Goal: Task Accomplishment & Management: Manage account settings

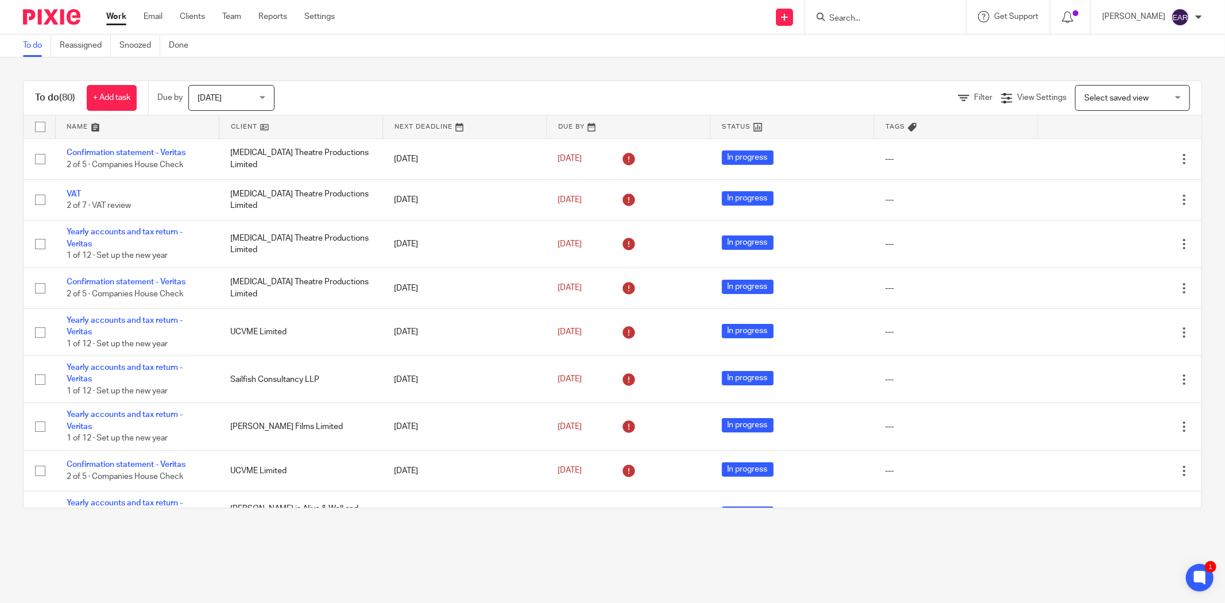
click at [829, 17] on input "Search" at bounding box center [879, 19] width 103 height 10
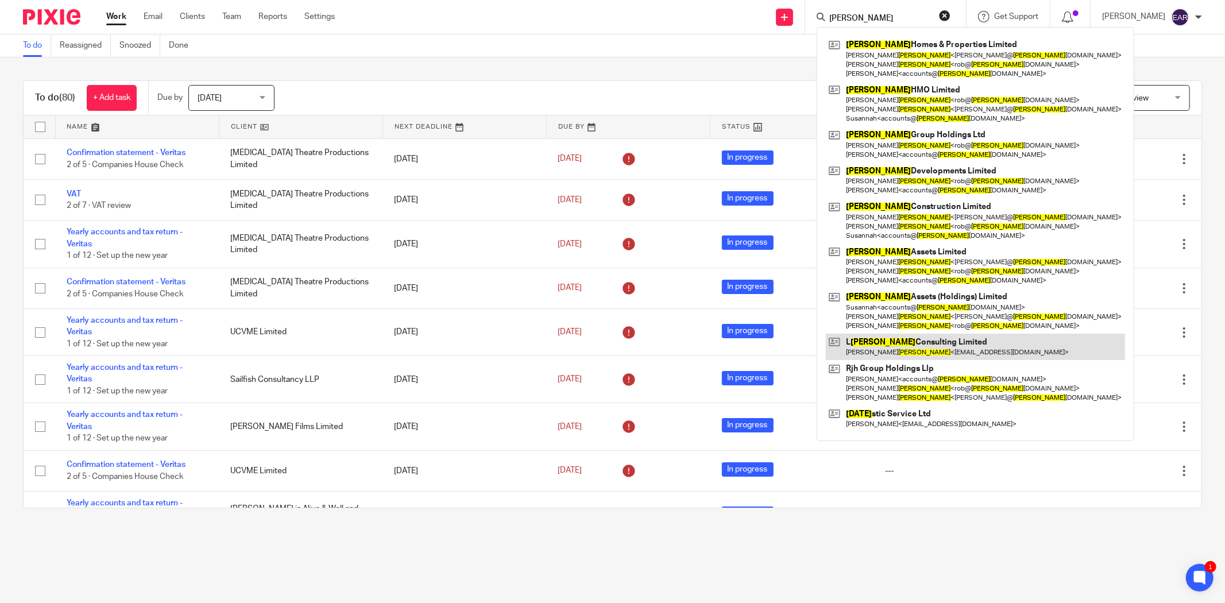
type input "holt"
click at [877, 348] on link at bounding box center [975, 347] width 299 height 26
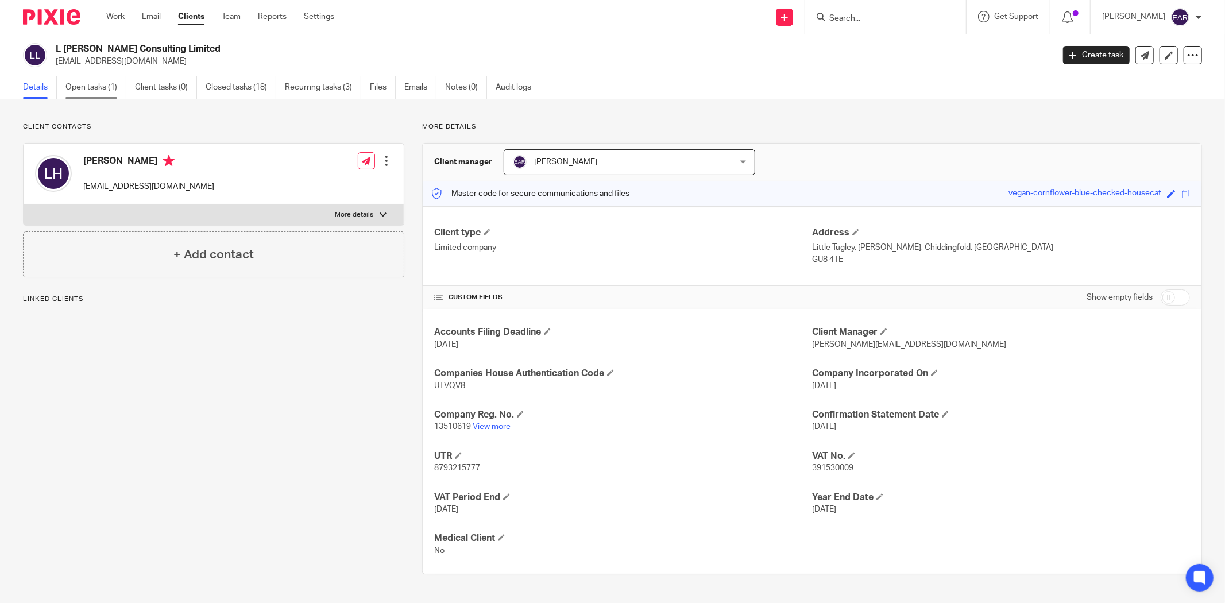
click at [106, 90] on link "Open tasks (1)" at bounding box center [95, 87] width 61 height 22
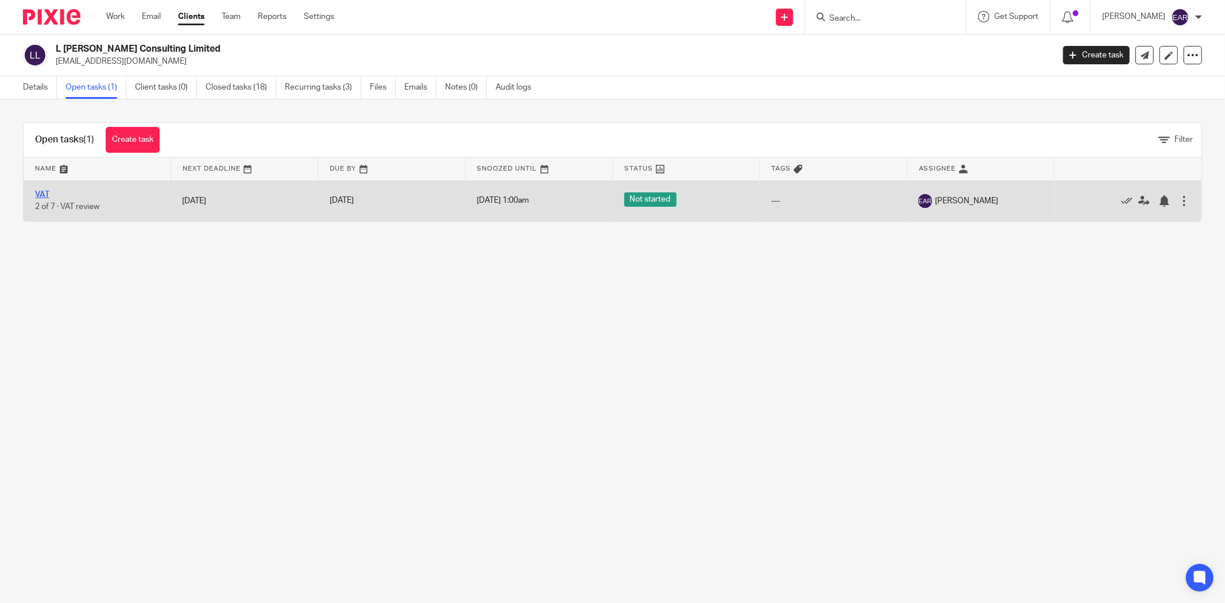
click at [45, 194] on link "VAT" at bounding box center [42, 195] width 14 height 8
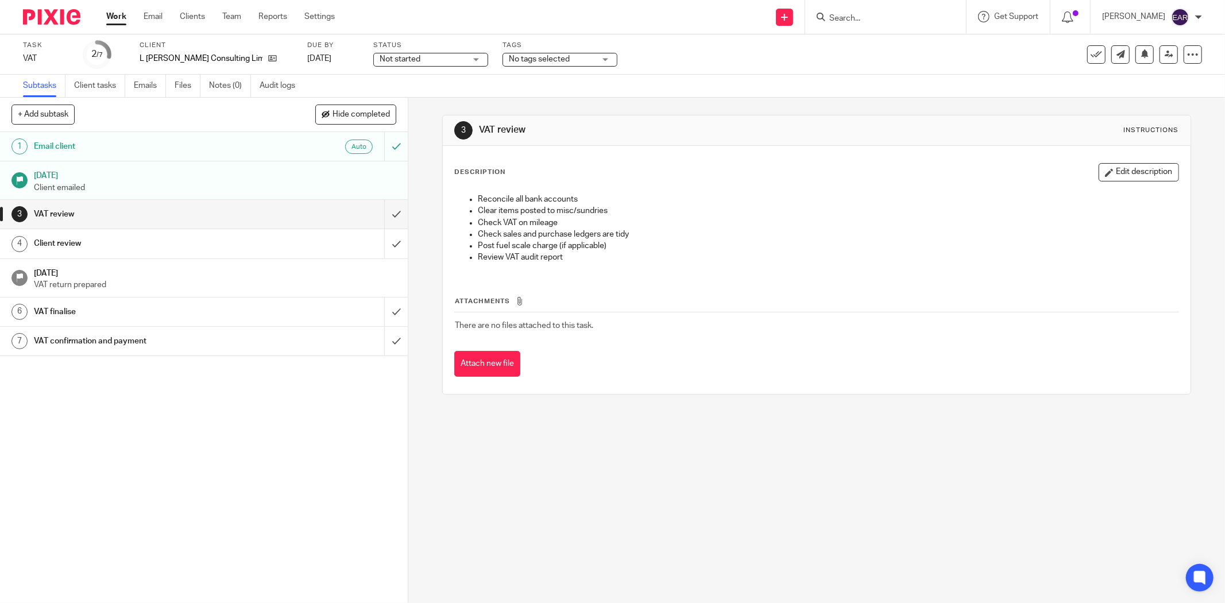
click at [199, 149] on h1 "Email client" at bounding box center [147, 146] width 226 height 17
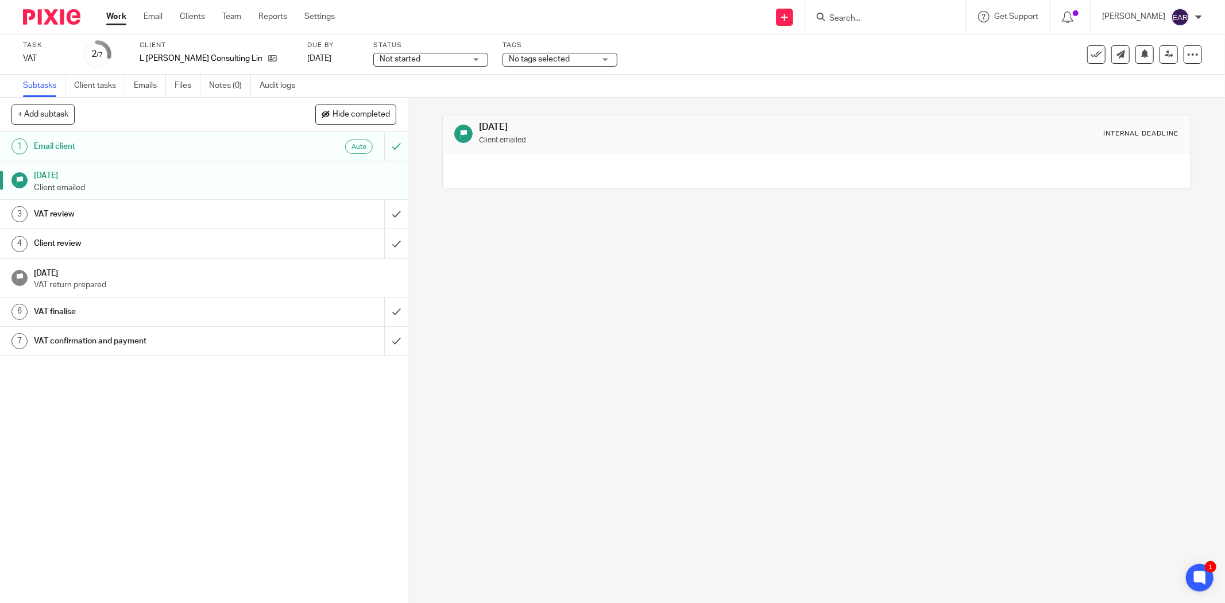
click at [877, 15] on input "Search" at bounding box center [879, 19] width 103 height 10
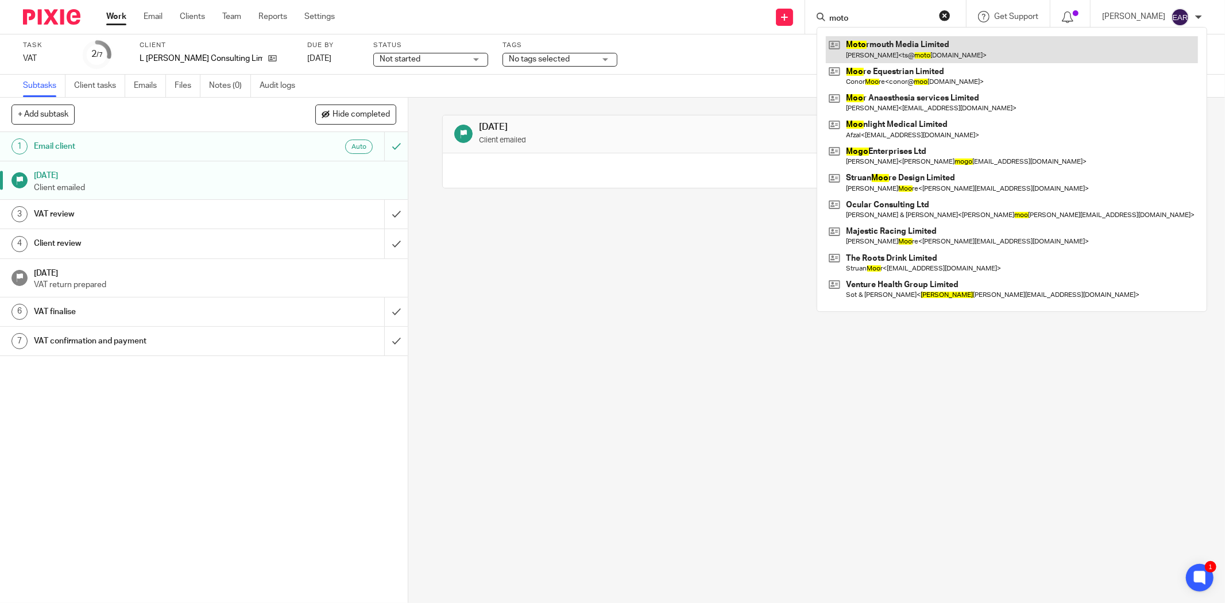
type input "moto"
click at [879, 49] on link at bounding box center [1012, 49] width 372 height 26
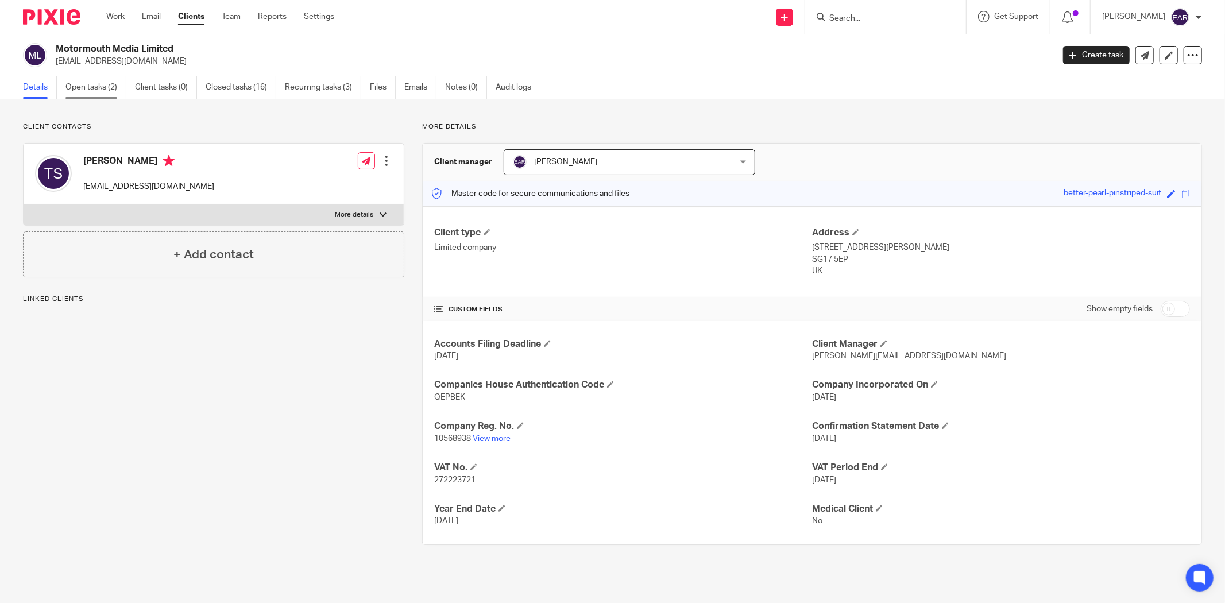
click at [101, 86] on link "Open tasks (2)" at bounding box center [95, 87] width 61 height 22
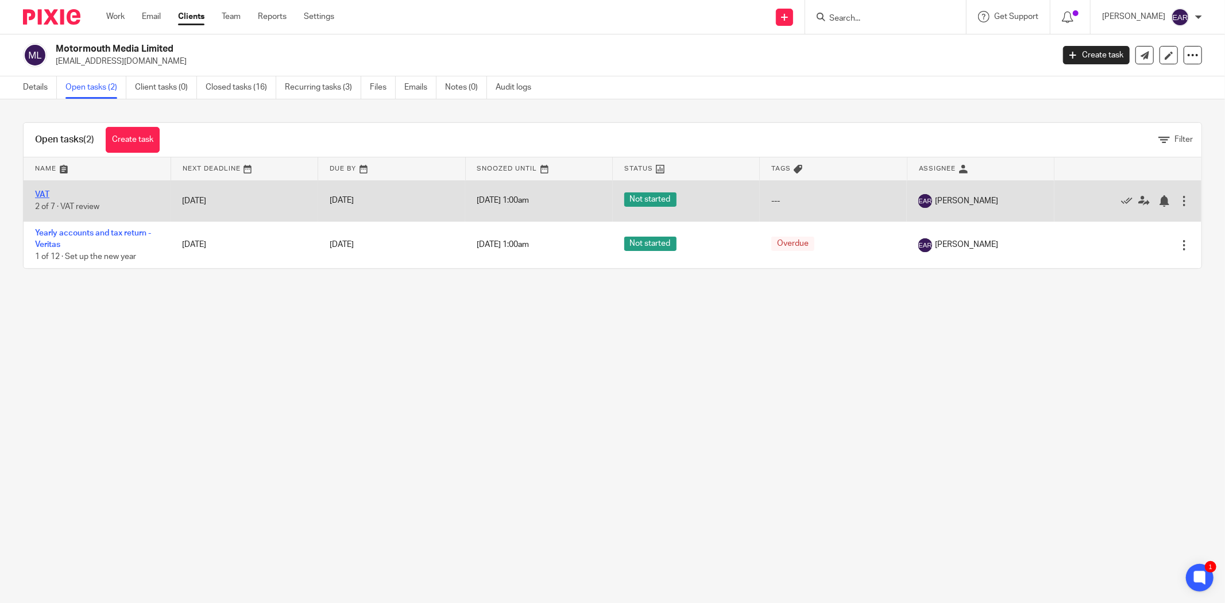
click at [44, 196] on link "VAT" at bounding box center [42, 195] width 14 height 8
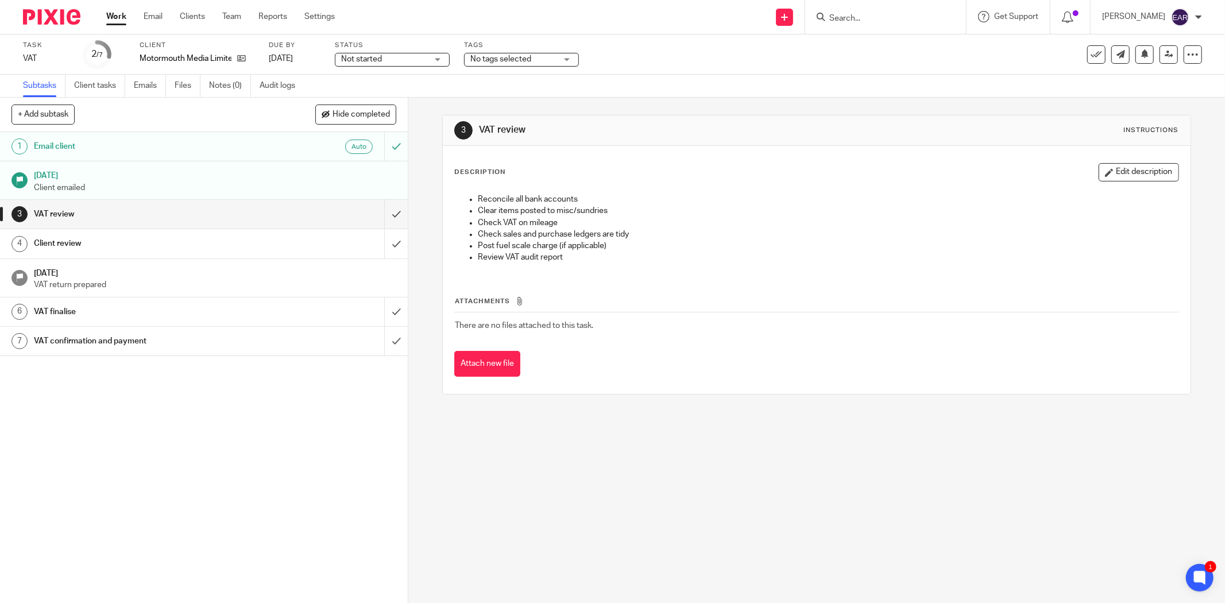
click at [829, 17] on input "Search" at bounding box center [879, 19] width 103 height 10
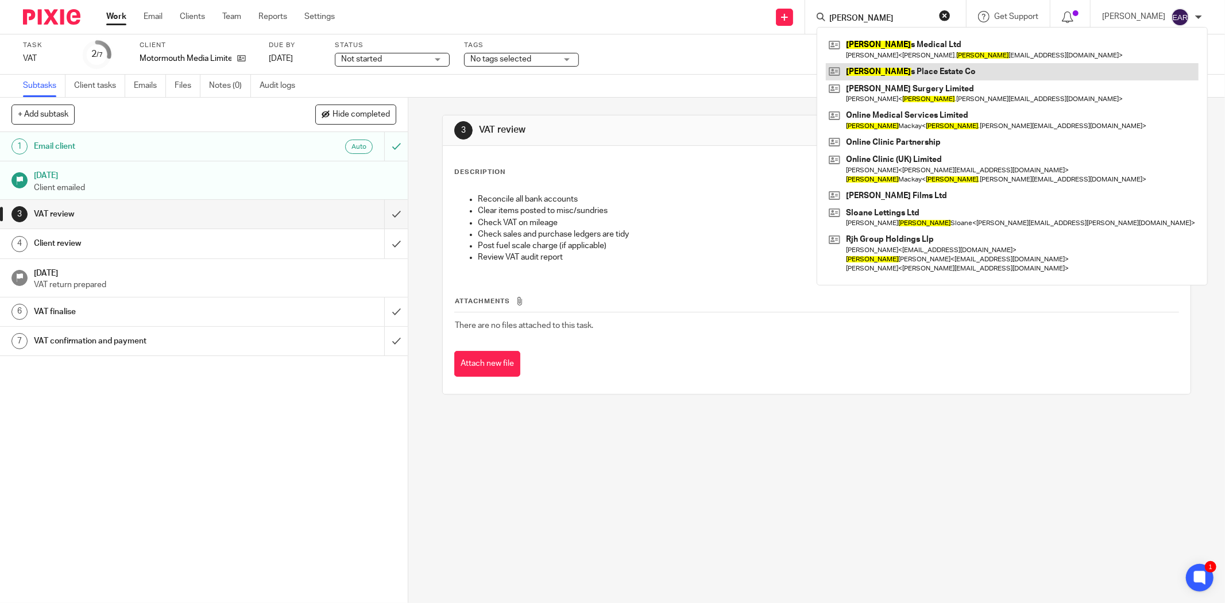
type input "[PERSON_NAME]"
click at [866, 63] on link at bounding box center [1012, 71] width 373 height 17
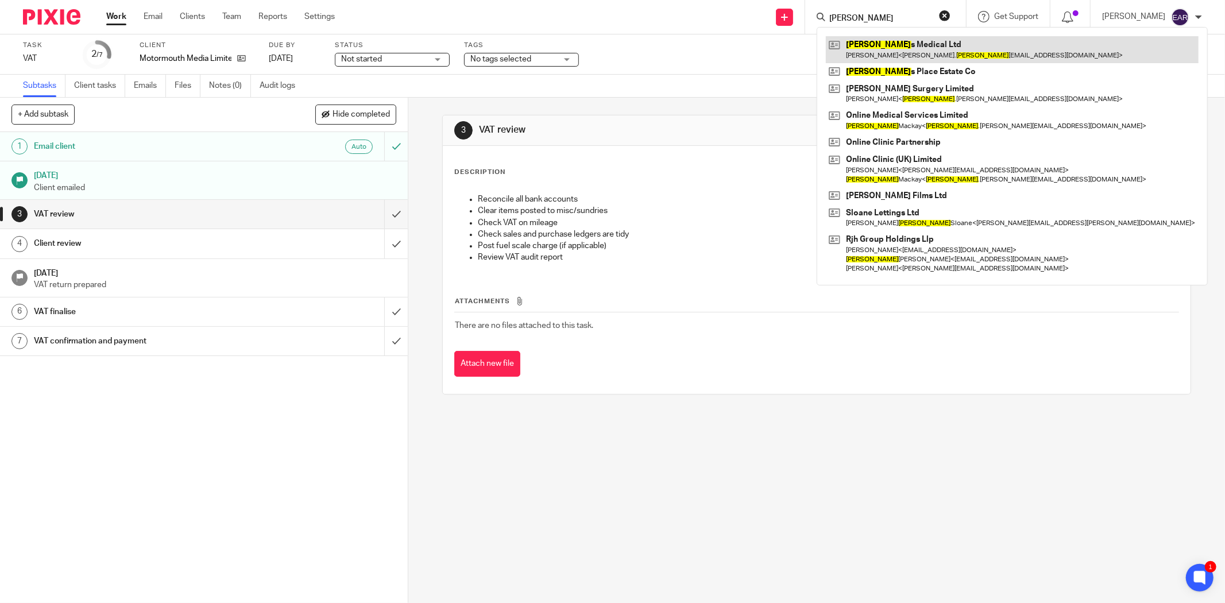
click at [866, 45] on link at bounding box center [1012, 49] width 373 height 26
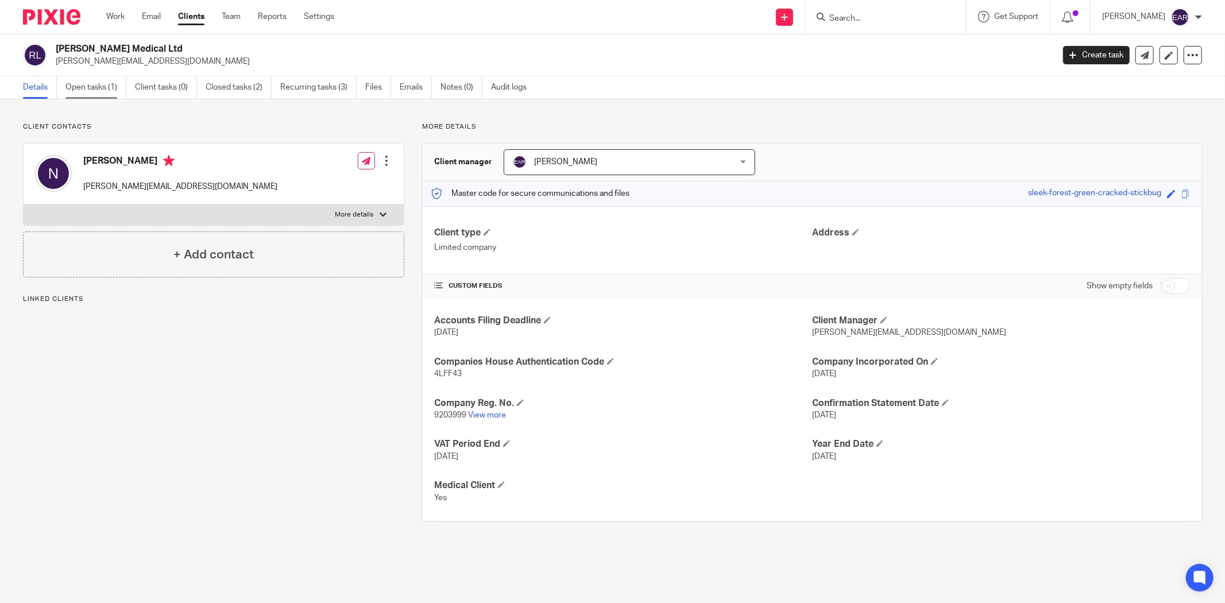
click at [92, 90] on link "Open tasks (1)" at bounding box center [95, 87] width 61 height 22
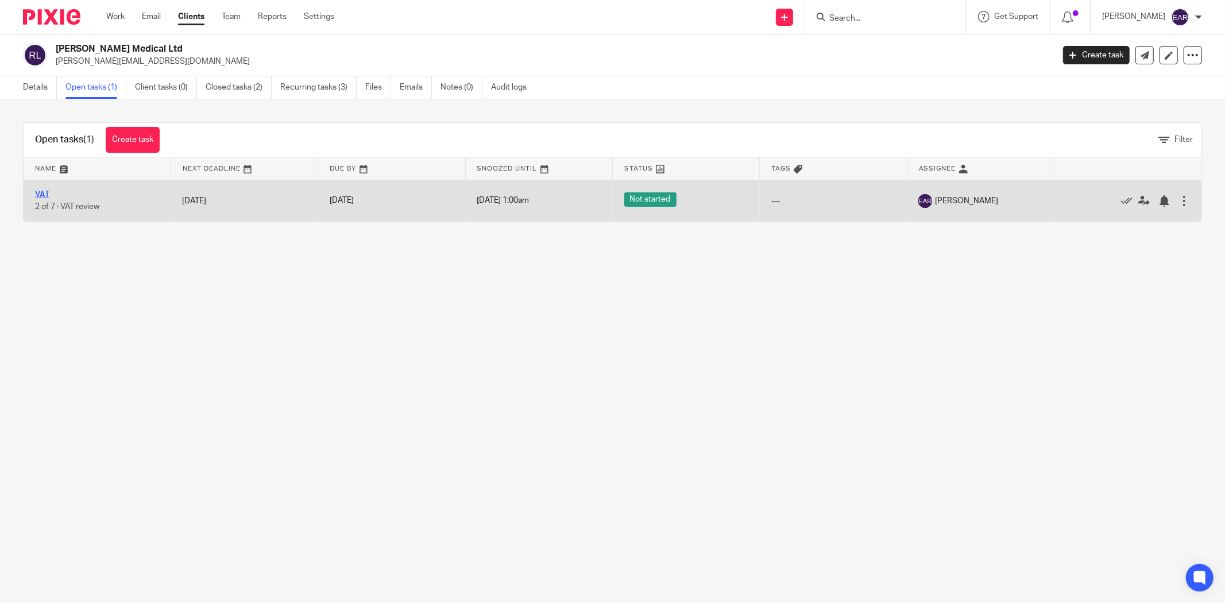
click at [43, 194] on link "VAT" at bounding box center [42, 195] width 14 height 8
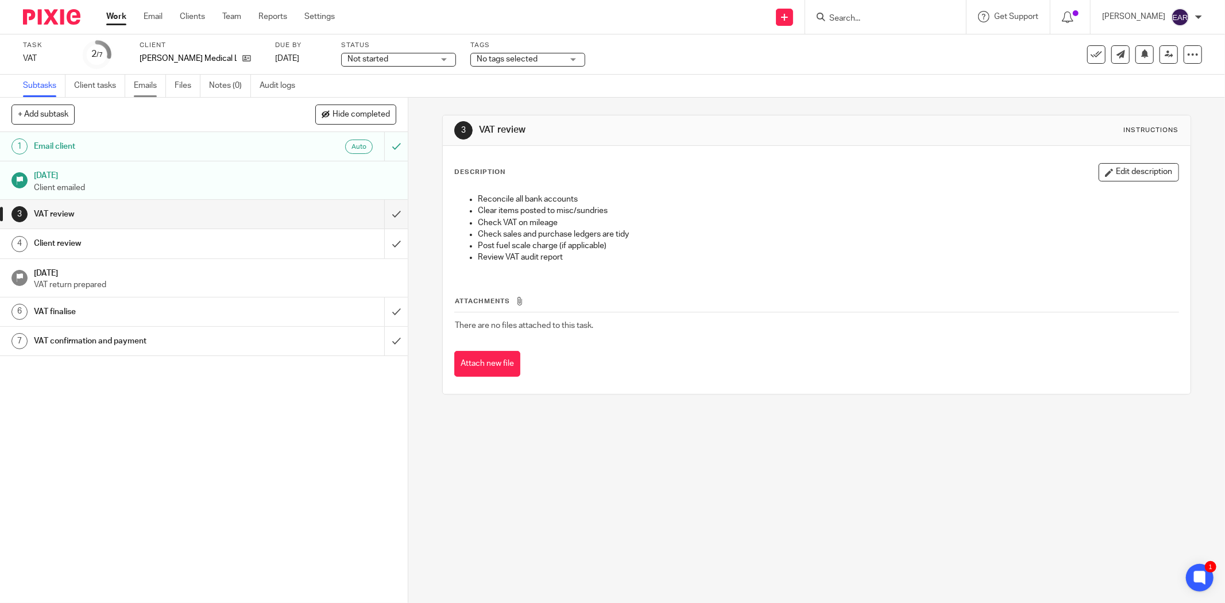
click at [157, 88] on link "Emails" at bounding box center [150, 86] width 32 height 22
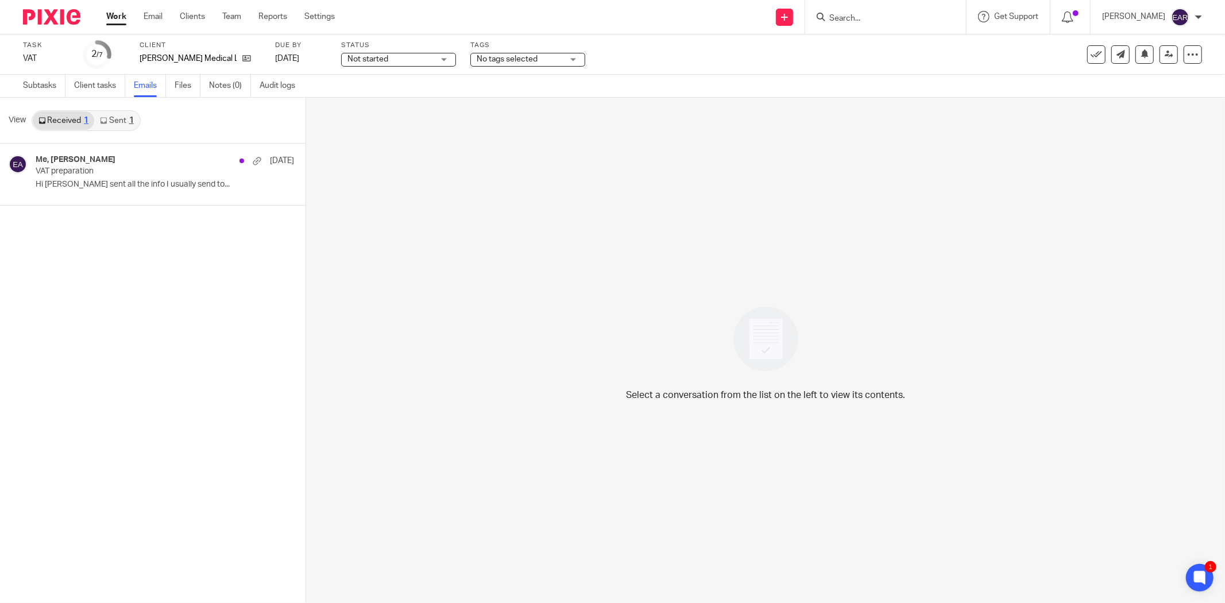
click at [830, 17] on input "Search" at bounding box center [879, 19] width 103 height 10
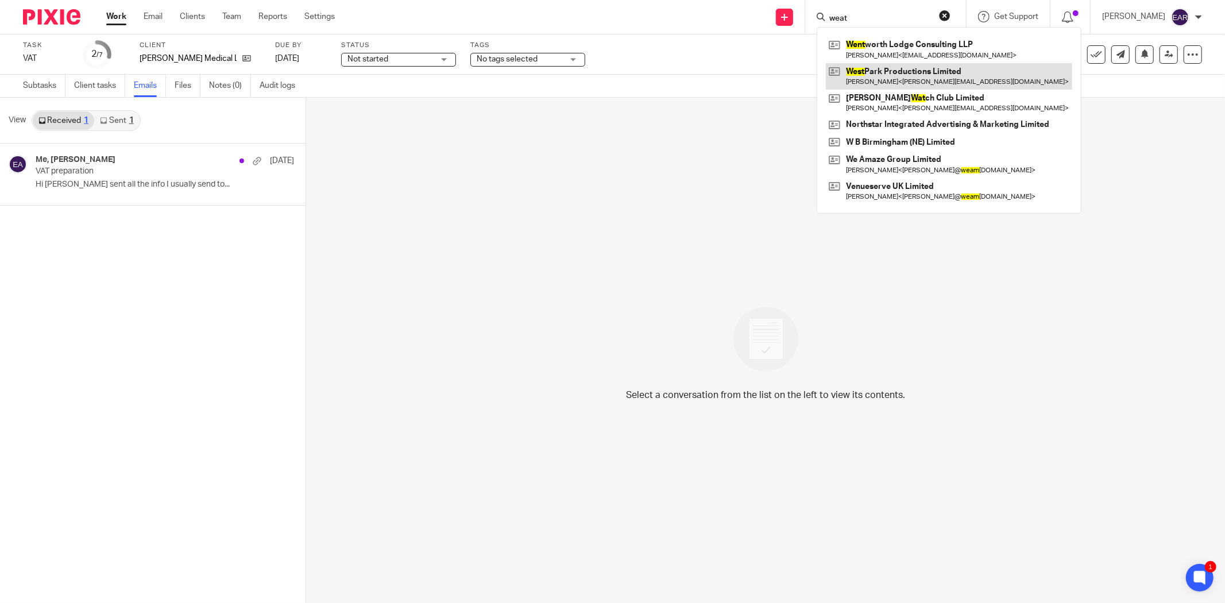
type input "weat"
click at [886, 73] on link at bounding box center [949, 76] width 246 height 26
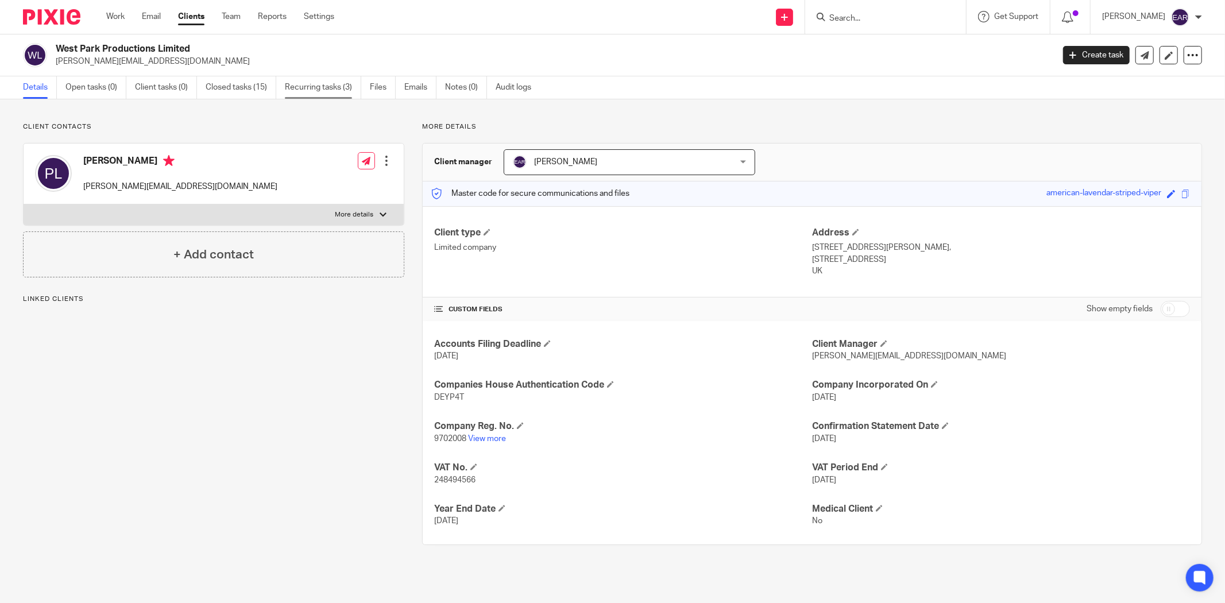
click at [336, 91] on link "Recurring tasks (3)" at bounding box center [323, 87] width 76 height 22
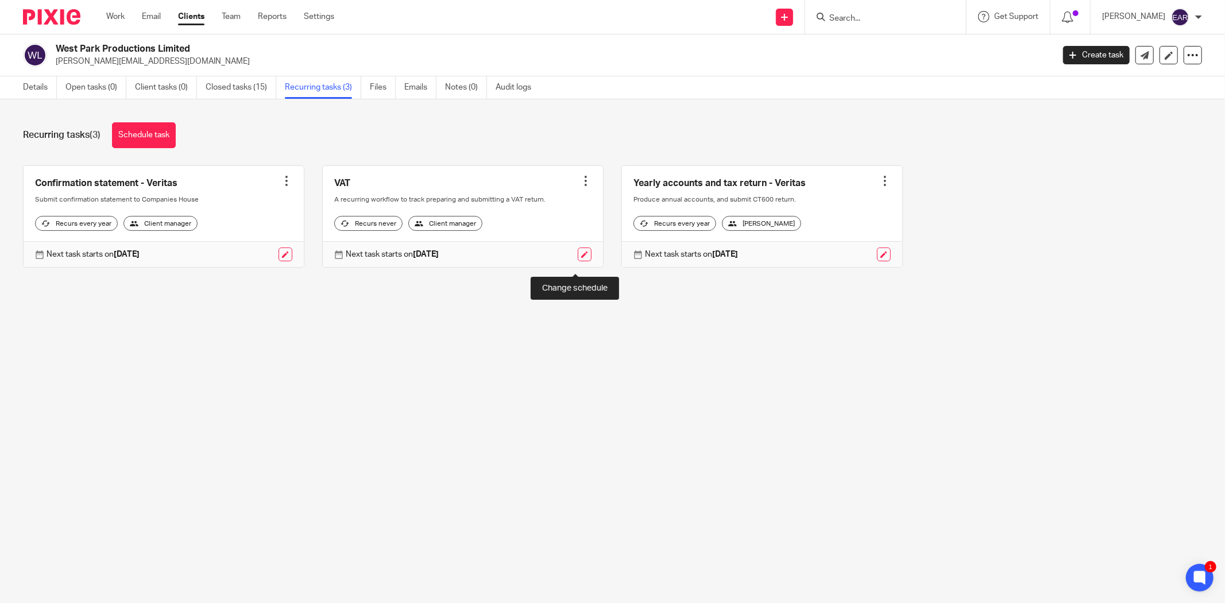
click at [578, 261] on link at bounding box center [585, 255] width 14 height 14
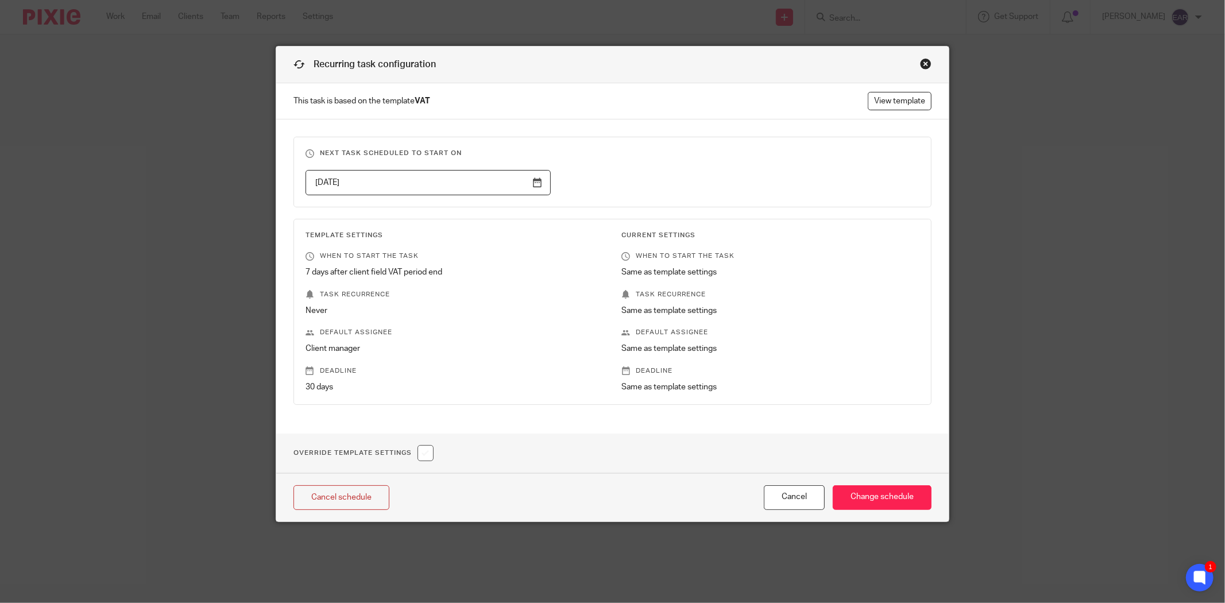
click at [531, 182] on input "[DATE]" at bounding box center [428, 183] width 245 height 26
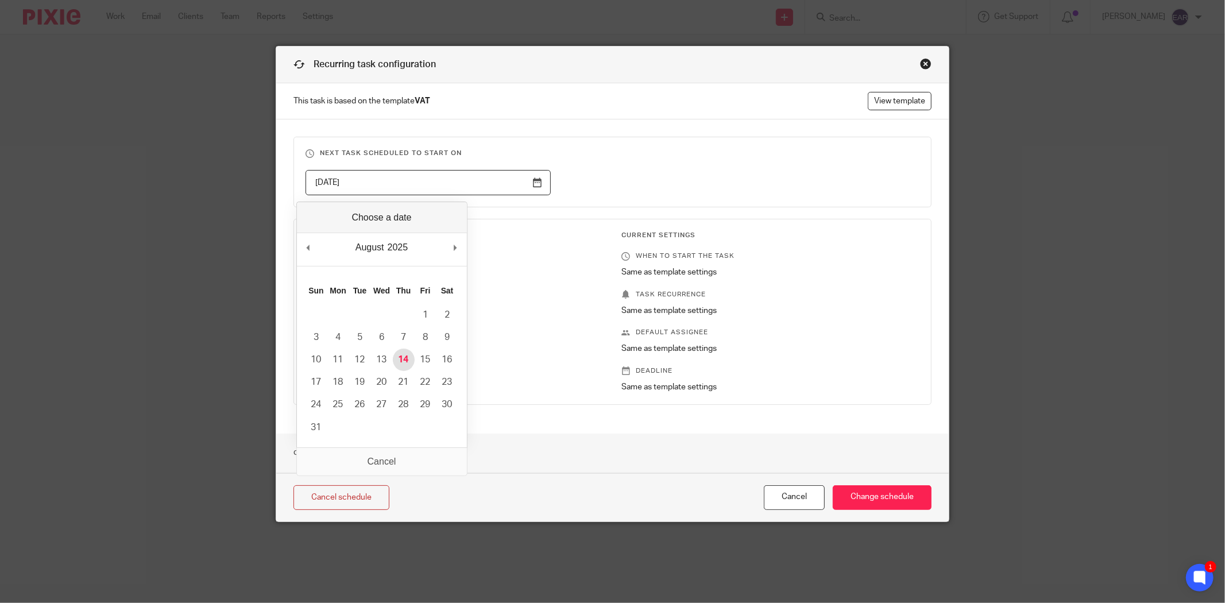
type input "[DATE]"
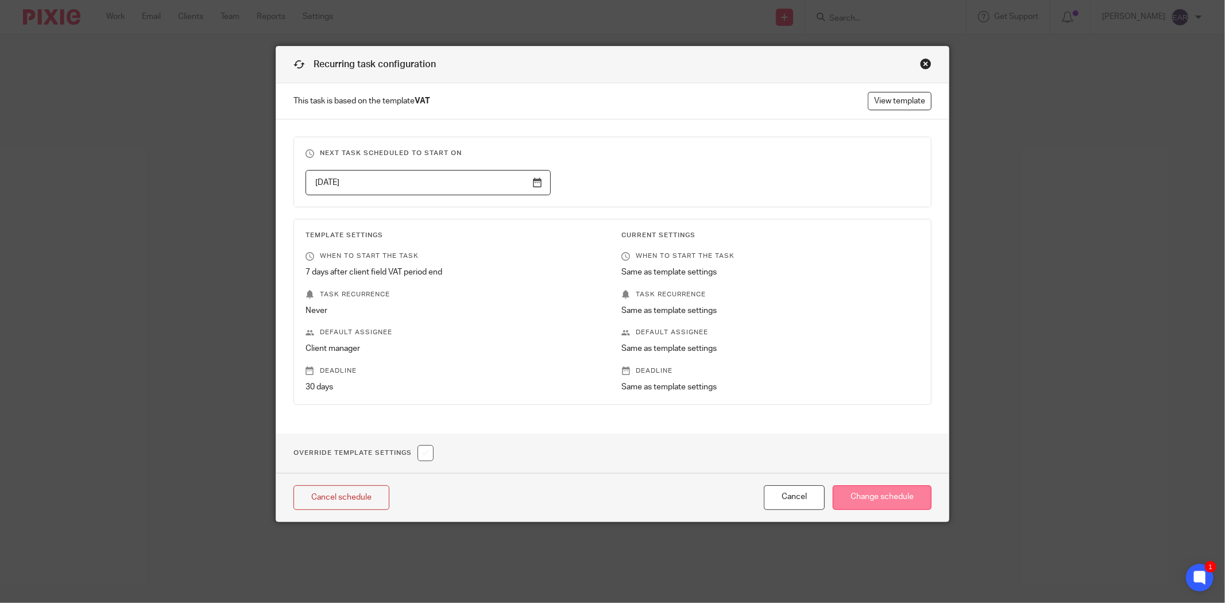
click at [877, 503] on input "Change schedule" at bounding box center [882, 497] width 99 height 25
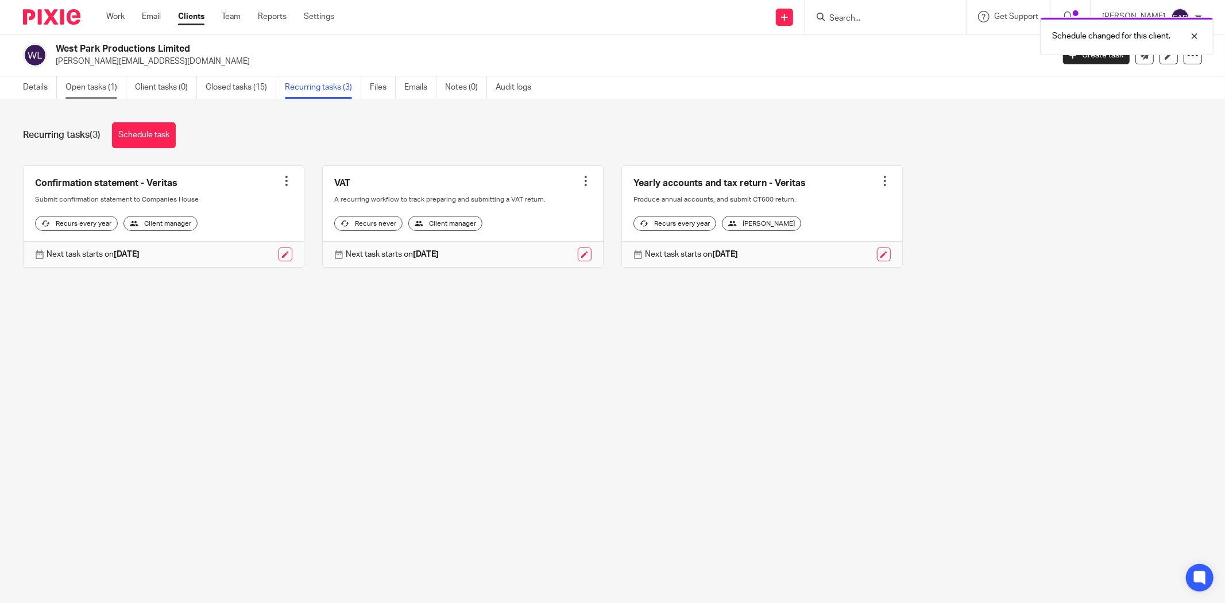
click at [107, 84] on link "Open tasks (1)" at bounding box center [95, 87] width 61 height 22
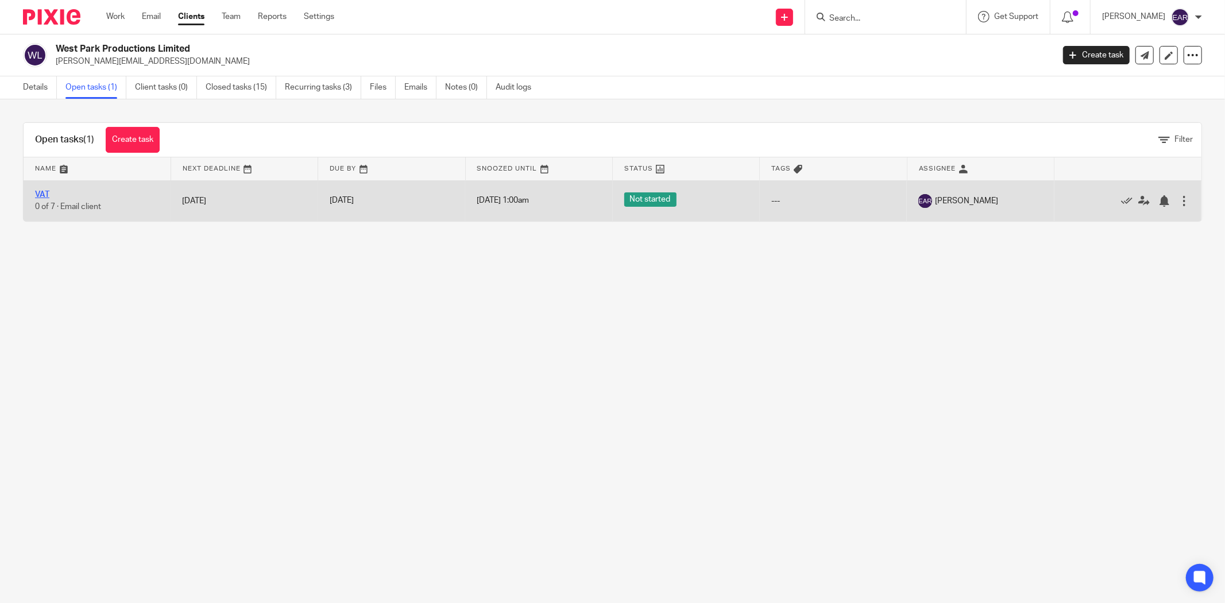
click at [38, 191] on link "VAT" at bounding box center [42, 195] width 14 height 8
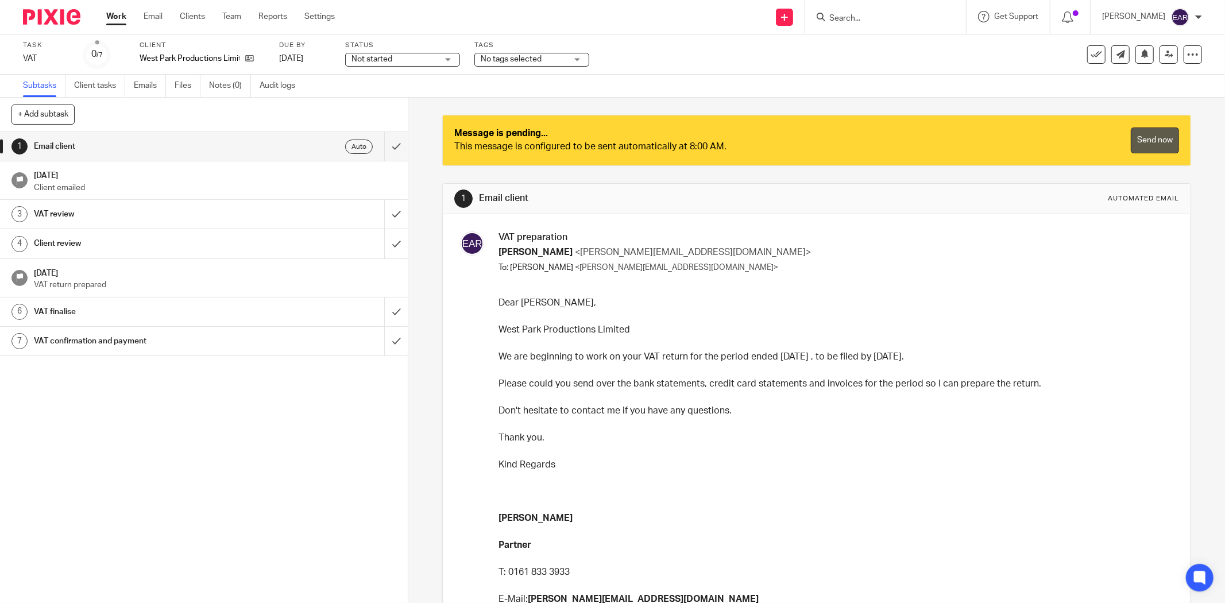
click at [1152, 144] on link "Send now" at bounding box center [1155, 141] width 48 height 26
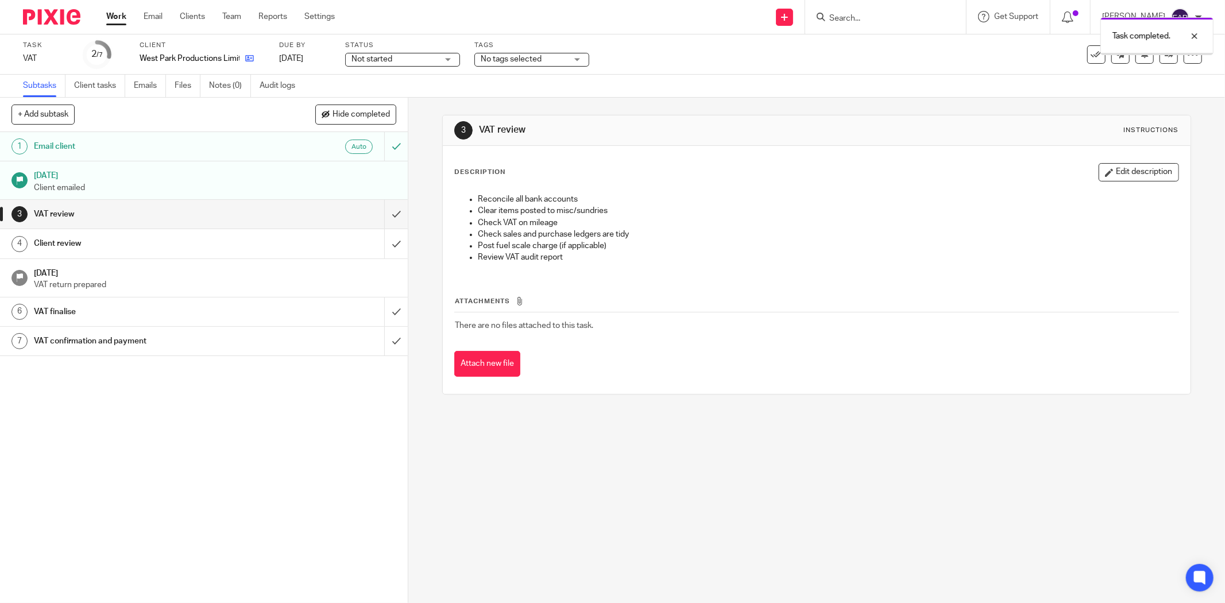
click at [247, 55] on icon at bounding box center [249, 58] width 9 height 9
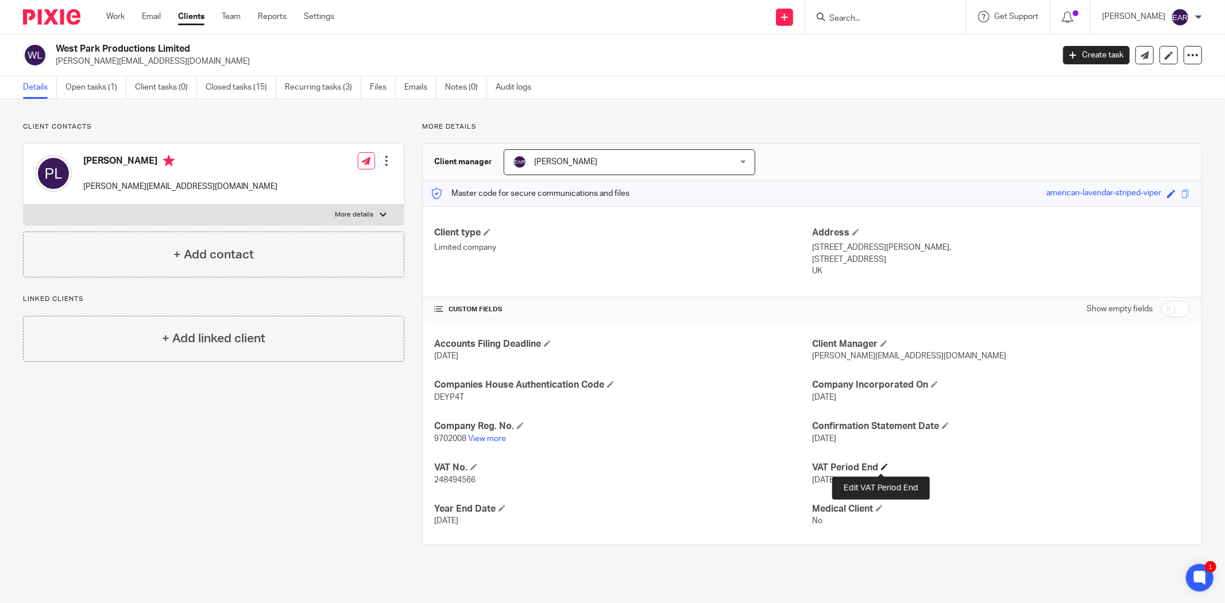
click at [881, 468] on span at bounding box center [884, 467] width 7 height 7
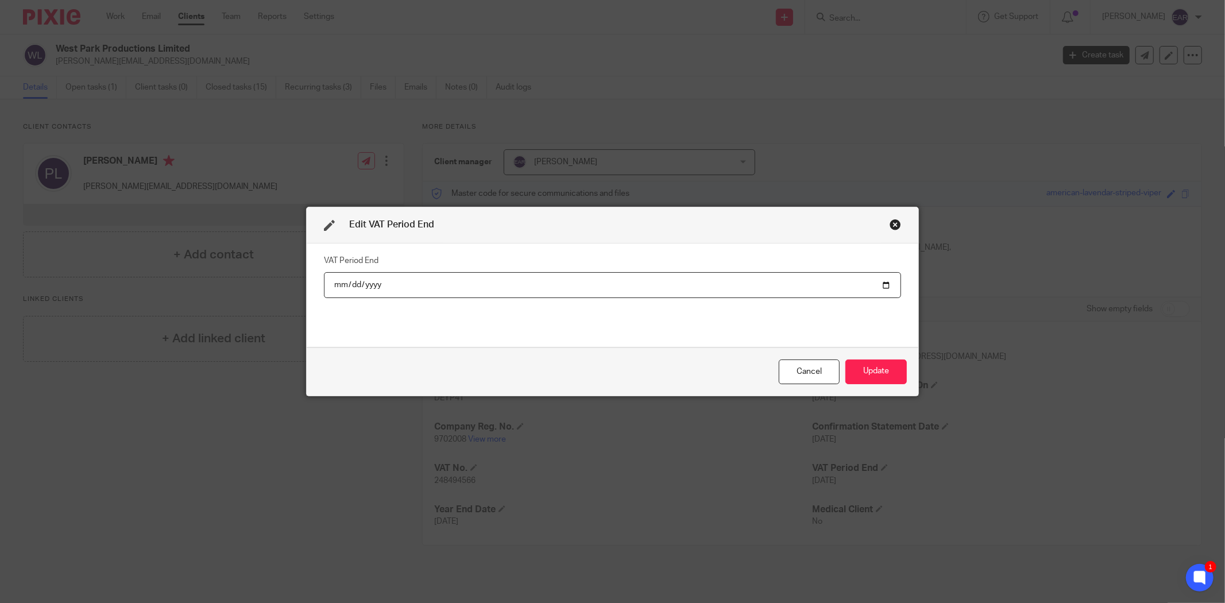
click at [878, 284] on input "2025-04-30" at bounding box center [612, 285] width 577 height 26
type input "2025-07-31"
click at [884, 377] on button "Update" at bounding box center [876, 372] width 61 height 25
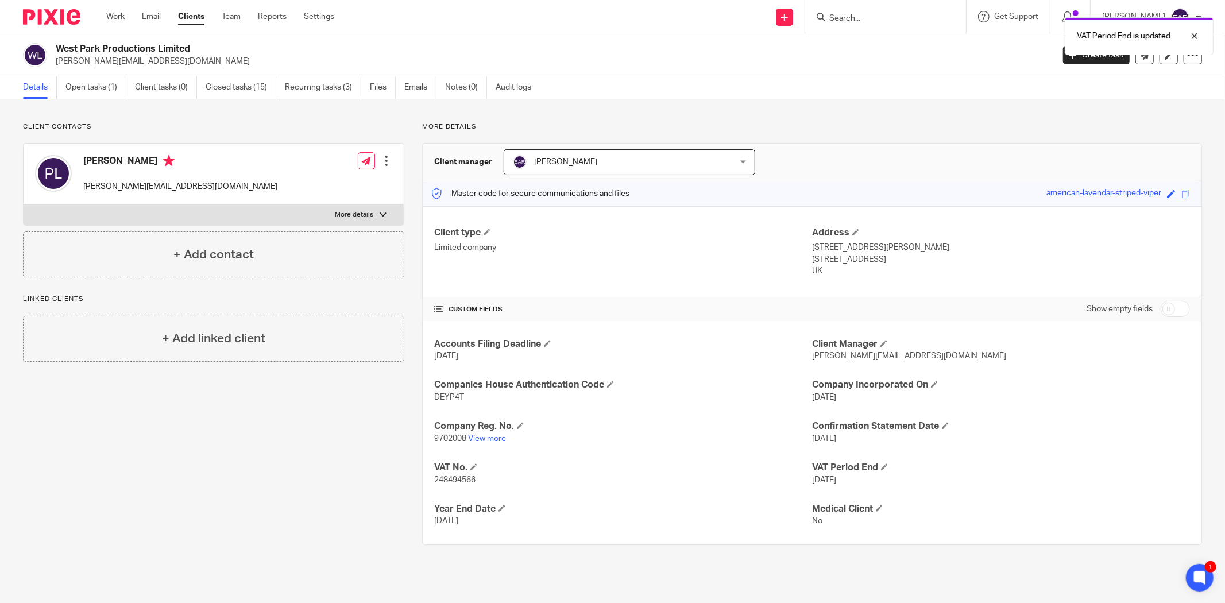
click at [836, 20] on div "VAT Period End is updated" at bounding box center [913, 33] width 601 height 44
click at [830, 15] on div "VAT Period End is updated" at bounding box center [913, 33] width 601 height 44
click at [843, 19] on div "VAT Period End is updated" at bounding box center [913, 33] width 601 height 44
click at [842, 14] on input "Search" at bounding box center [879, 19] width 103 height 10
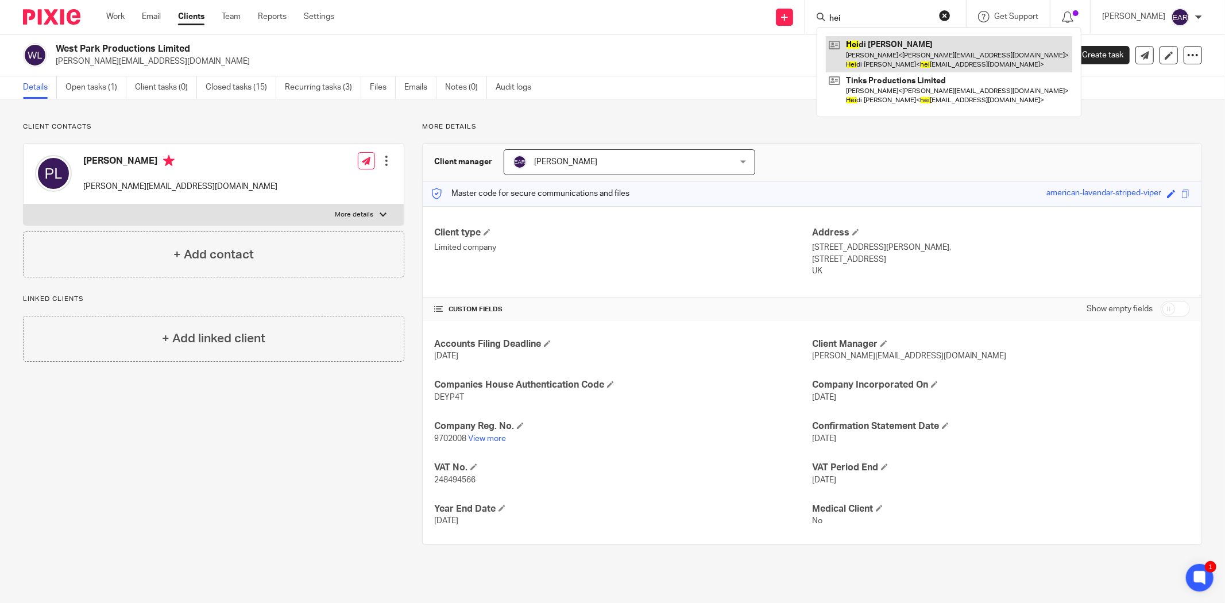
type input "hei"
click at [851, 46] on link at bounding box center [949, 54] width 246 height 36
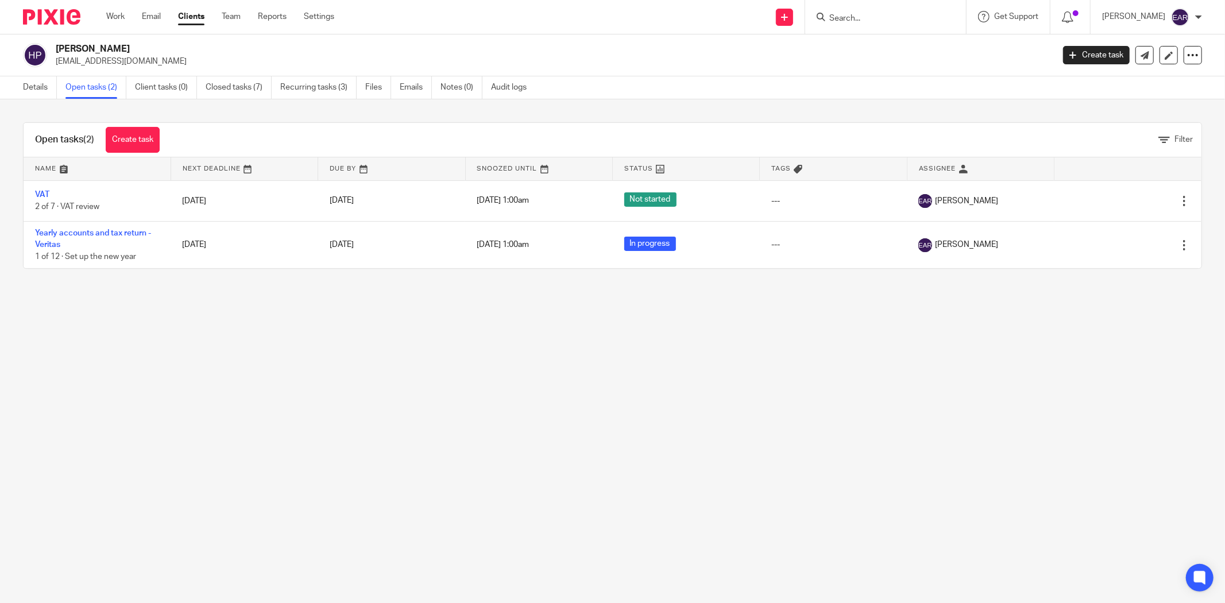
click at [36, 194] on link "VAT" at bounding box center [42, 195] width 14 height 8
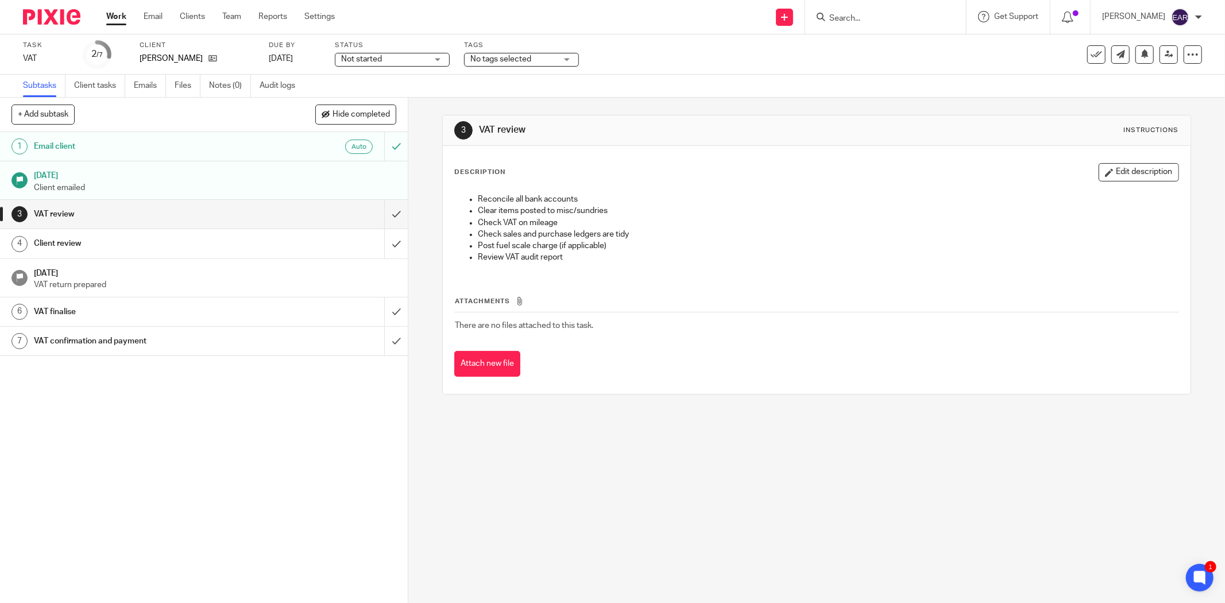
click at [838, 17] on input "Search" at bounding box center [879, 19] width 103 height 10
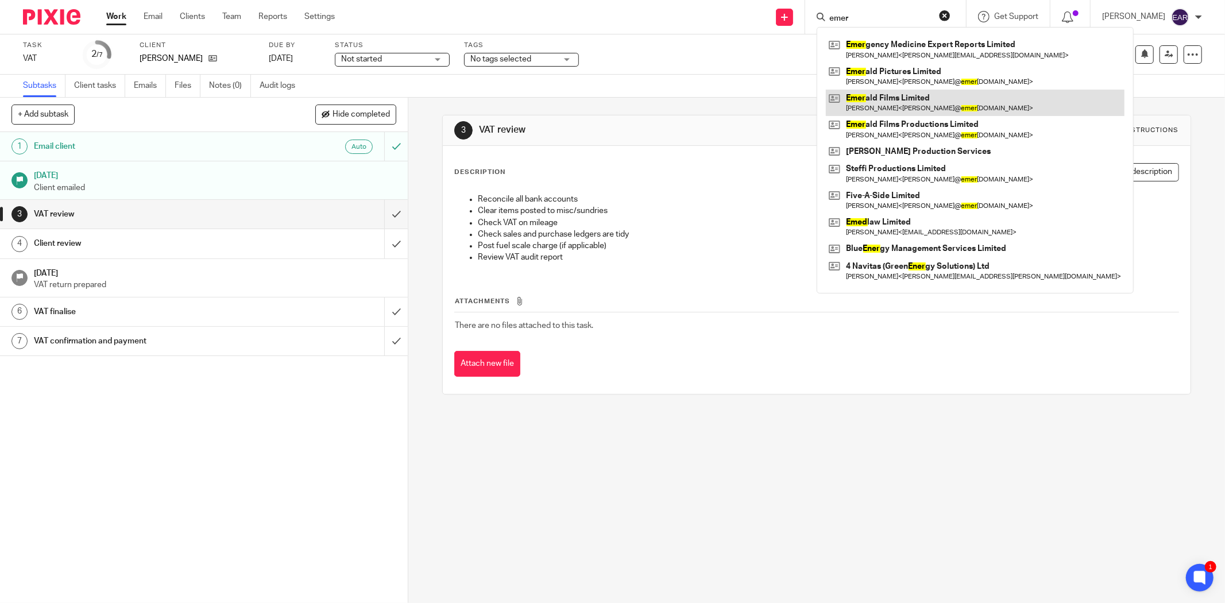
type input "emer"
click at [895, 106] on link at bounding box center [975, 103] width 299 height 26
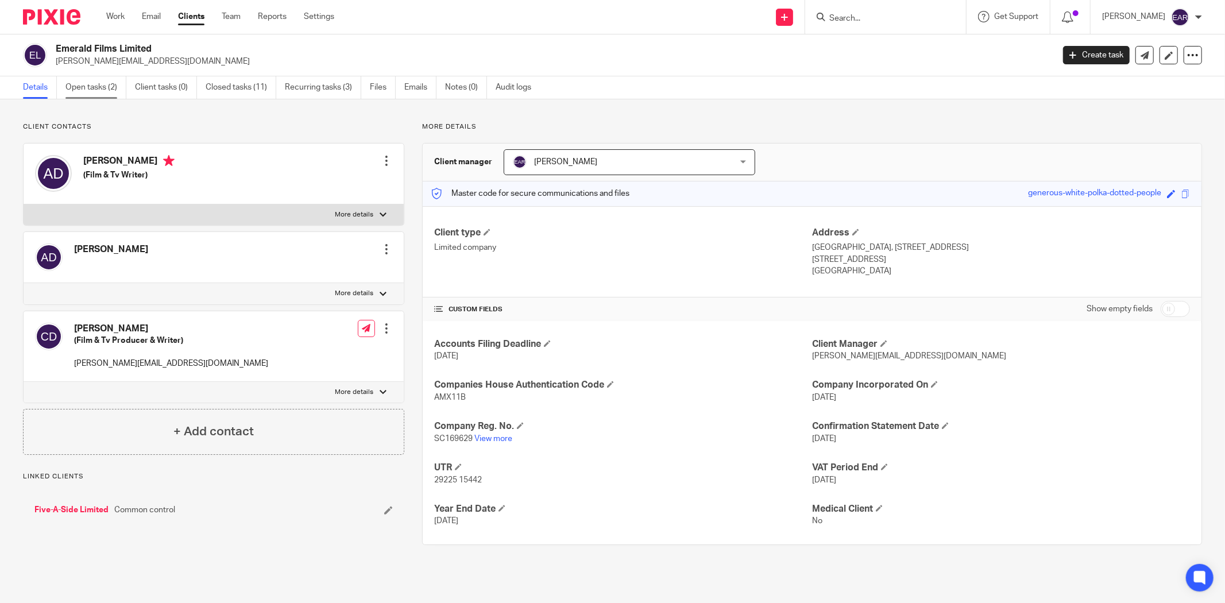
click at [101, 90] on link "Open tasks (2)" at bounding box center [95, 87] width 61 height 22
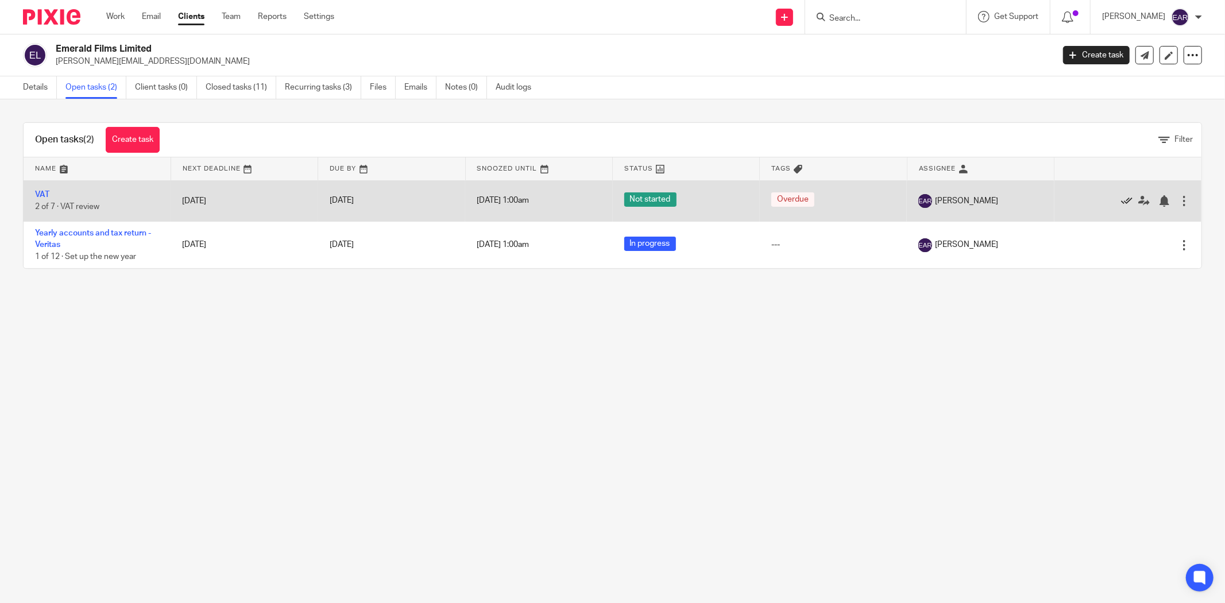
click at [1121, 202] on icon at bounding box center [1126, 200] width 11 height 11
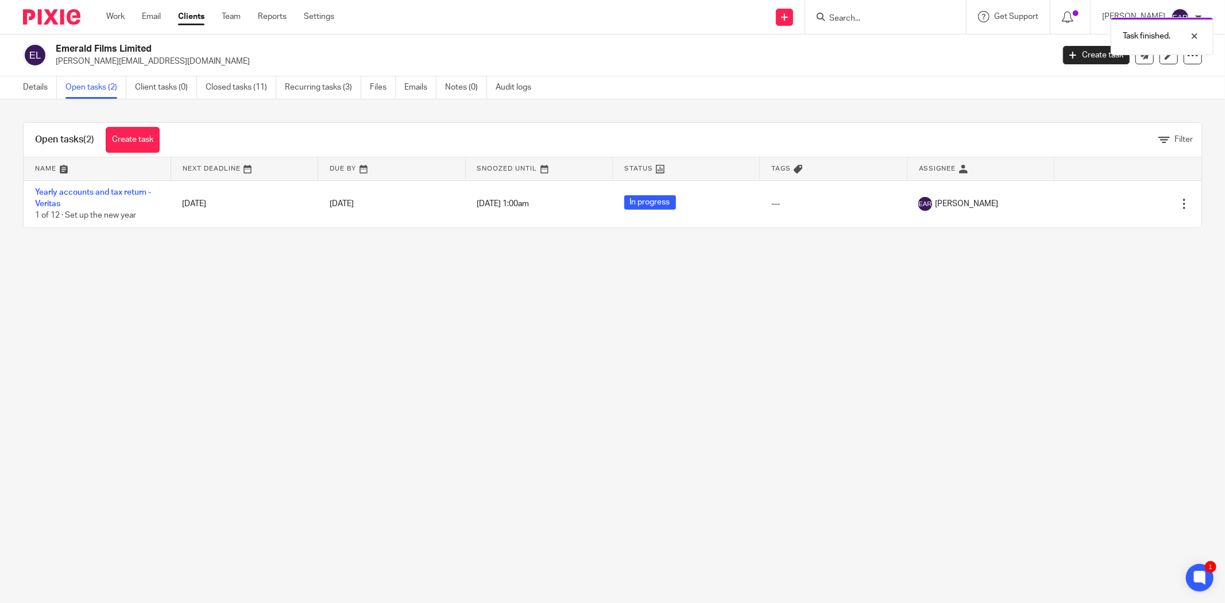
click at [18, 95] on div "Details Open tasks (2) Client tasks (0) Closed tasks (11) Recurring tasks (3) F…" at bounding box center [280, 87] width 560 height 22
click at [27, 88] on link "Details" at bounding box center [40, 87] width 34 height 22
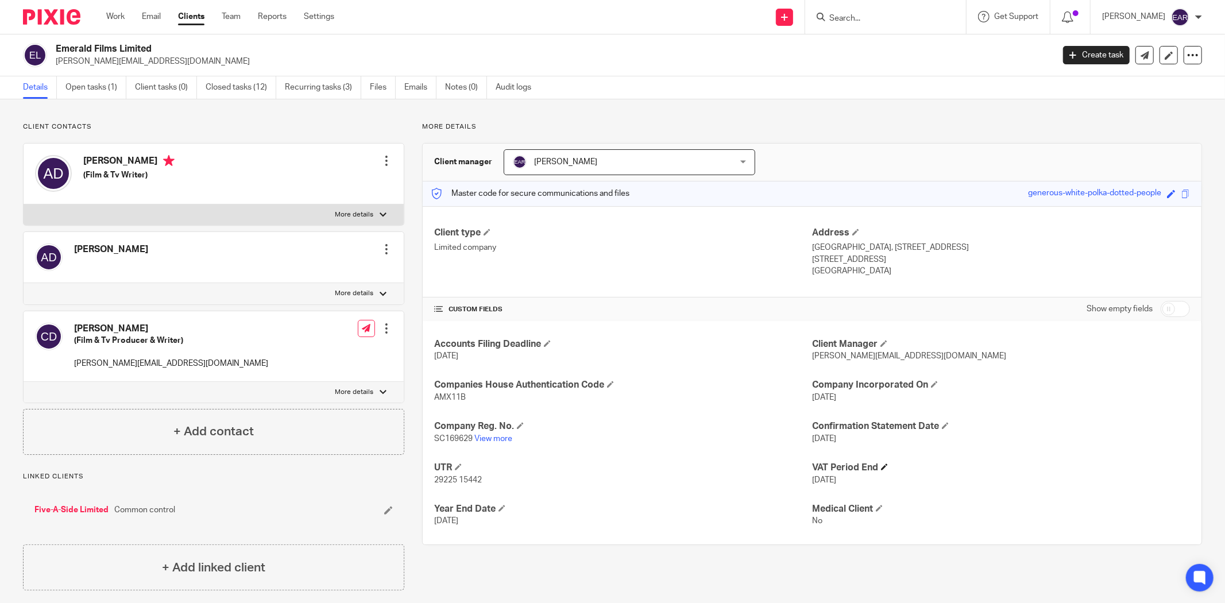
click at [881, 466] on span at bounding box center [884, 467] width 7 height 7
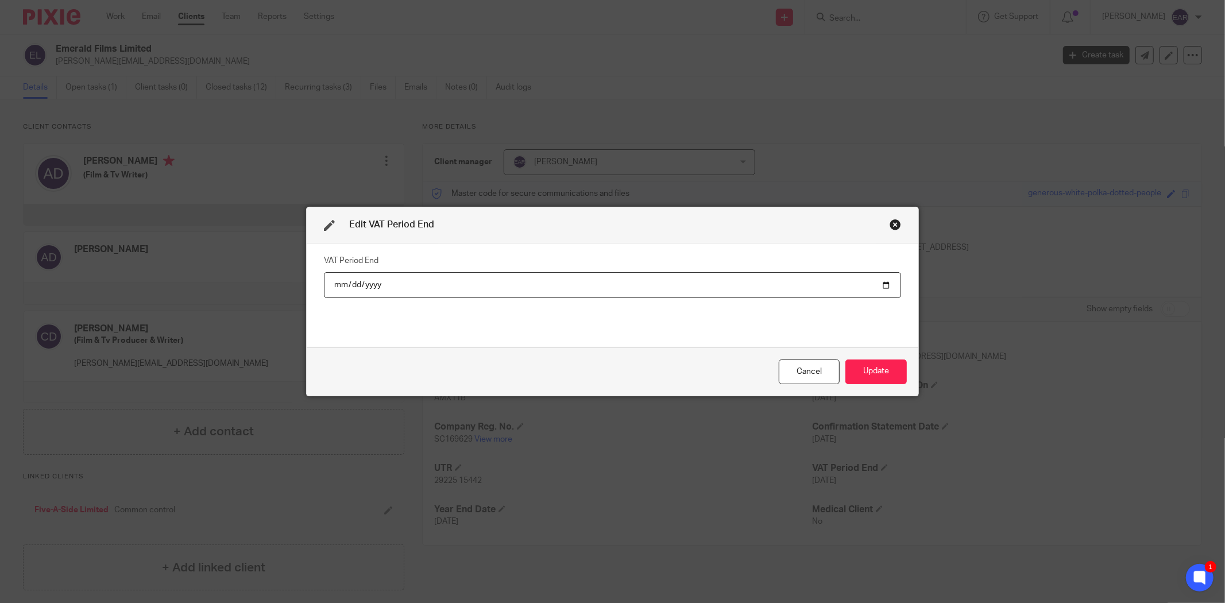
click at [876, 284] on input "[DATE]" at bounding box center [612, 285] width 577 height 26
type input "[DATE]"
click at [875, 372] on button "Update" at bounding box center [876, 372] width 61 height 25
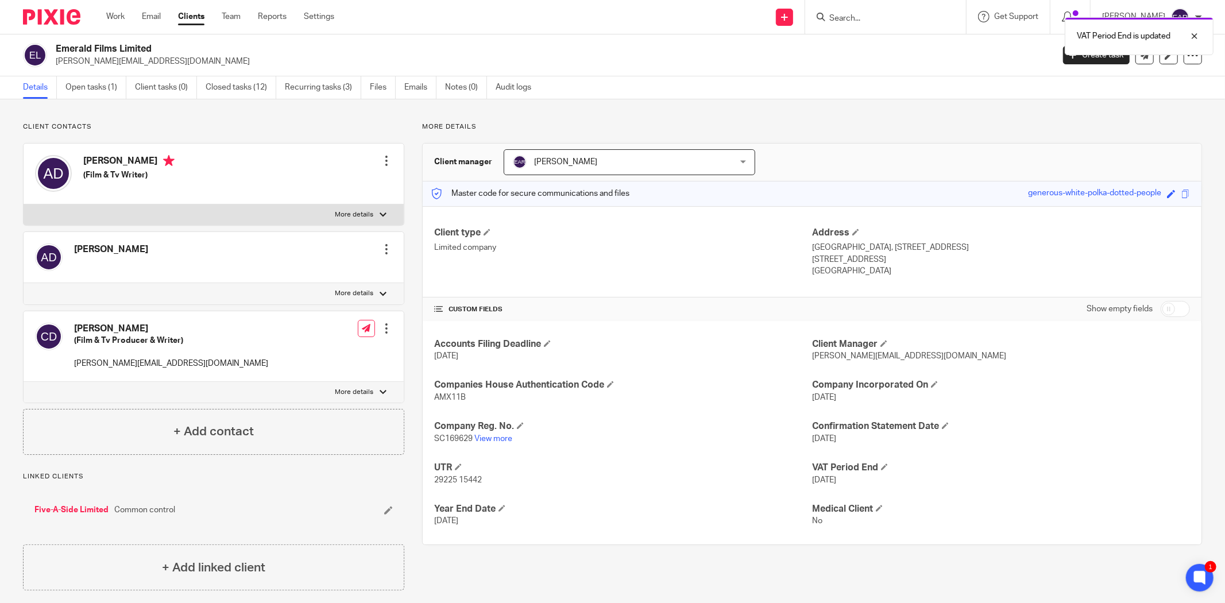
click at [831, 20] on div "VAT Period End is updated" at bounding box center [913, 33] width 601 height 44
